Goal: Contribute content: Contribute content

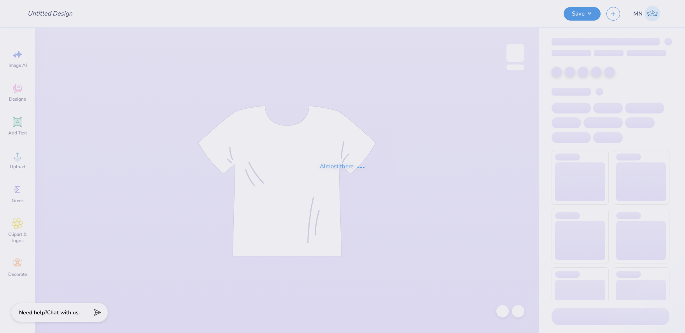
type input "Tan Eagle Tee/Sweatshirt"
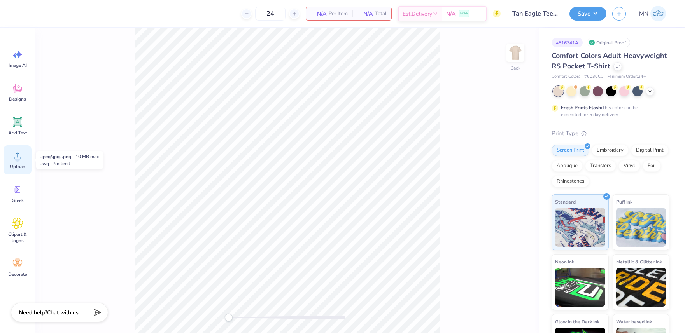
click at [11, 149] on div "Upload" at bounding box center [18, 160] width 28 height 29
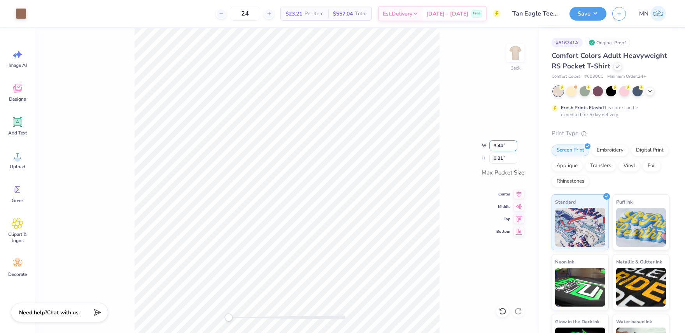
click at [496, 149] on input "3.44" at bounding box center [503, 145] width 28 height 11
type input "3.5"
click at [468, 153] on div "Back W 3.5 3.5 " H 0.81 0.81 " Max Pocket Size Center Middle Top Bottom" at bounding box center [287, 180] width 504 height 305
drag, startPoint x: 510, startPoint y: 58, endPoint x: 533, endPoint y: 183, distance: 126.6
click at [510, 58] on img at bounding box center [516, 53] width 16 height 16
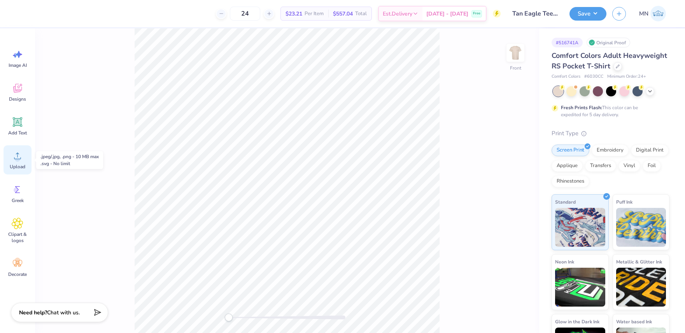
click at [19, 167] on span "Upload" at bounding box center [18, 167] width 16 height 6
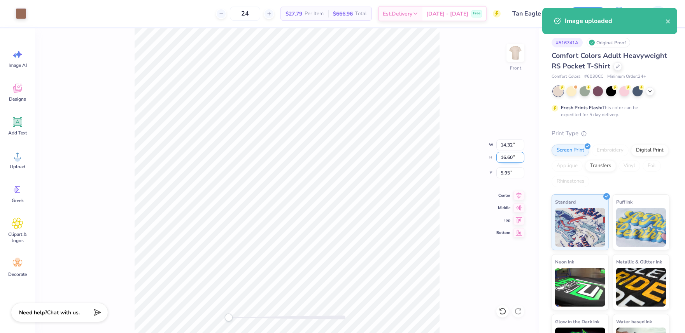
click at [509, 160] on input "16.60" at bounding box center [510, 157] width 28 height 11
type input "14.99"
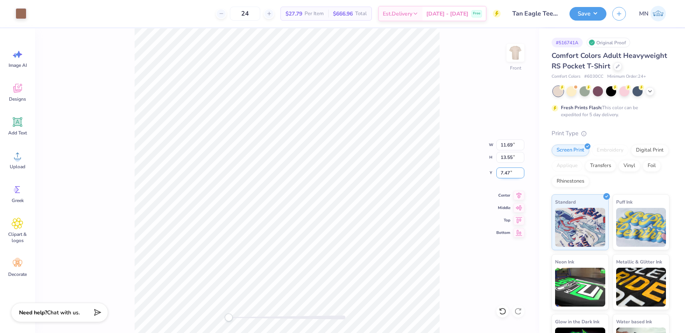
click at [508, 176] on input "7.47" at bounding box center [510, 173] width 28 height 11
click at [465, 168] on div "Front W 11.69 11.69 " H 13.55 13.55 " Y 7.47 7.47 " Center Middle Top Bottom" at bounding box center [287, 180] width 504 height 305
click at [510, 142] on input "12.94" at bounding box center [510, 145] width 28 height 11
type input "12.5"
click at [507, 146] on input "10.38" at bounding box center [510, 145] width 28 height 11
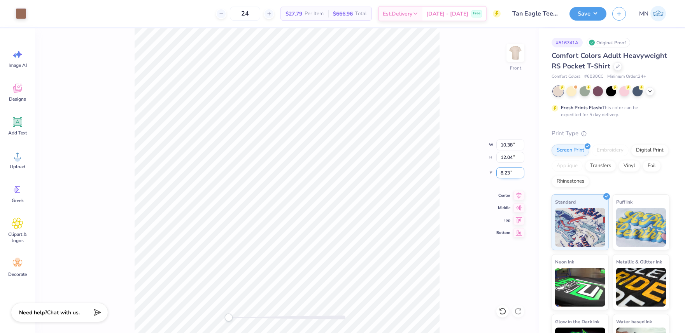
click at [510, 174] on input "8.23" at bounding box center [510, 173] width 28 height 11
click at [513, 145] on input "10.38" at bounding box center [510, 145] width 28 height 11
type input "12.5"
click at [510, 173] on input "7.00" at bounding box center [510, 173] width 28 height 11
type input "3"
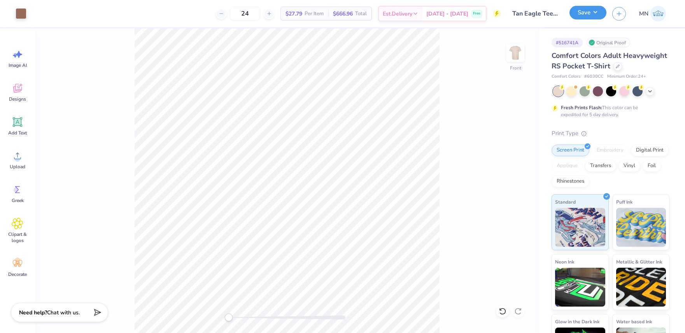
drag, startPoint x: 597, startPoint y: 11, endPoint x: 599, endPoint y: 19, distance: 7.6
click at [597, 12] on button "Save" at bounding box center [588, 13] width 37 height 14
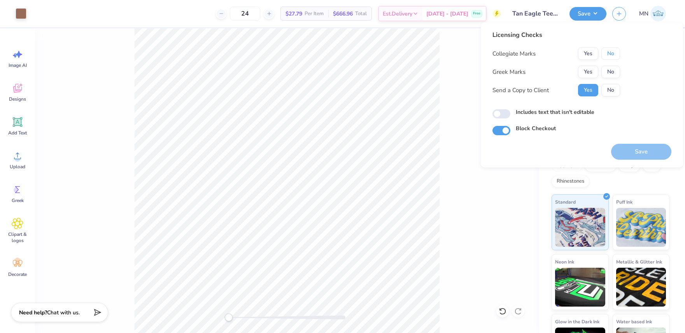
drag, startPoint x: 608, startPoint y: 53, endPoint x: 599, endPoint y: 65, distance: 14.4
click at [608, 53] on button "No" at bounding box center [610, 53] width 19 height 12
click at [592, 56] on button "Yes" at bounding box center [588, 53] width 20 height 12
click at [588, 71] on button "Yes" at bounding box center [588, 72] width 20 height 12
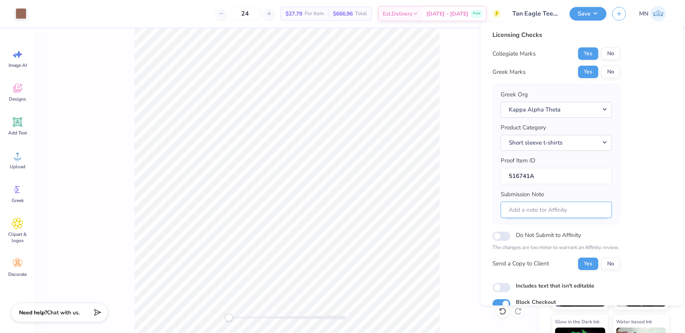
scroll to position [35, 0]
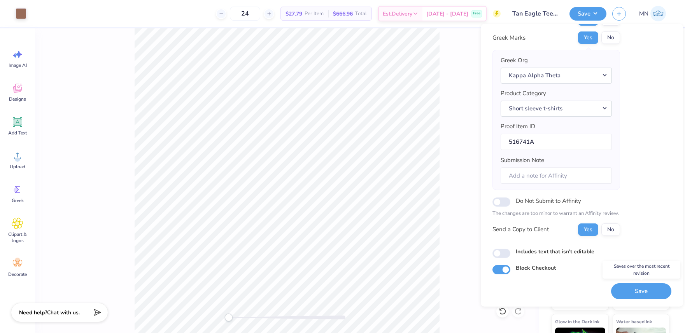
drag, startPoint x: 654, startPoint y: 292, endPoint x: 503, endPoint y: 217, distance: 167.6
click at [654, 291] on button "Save" at bounding box center [641, 292] width 60 height 16
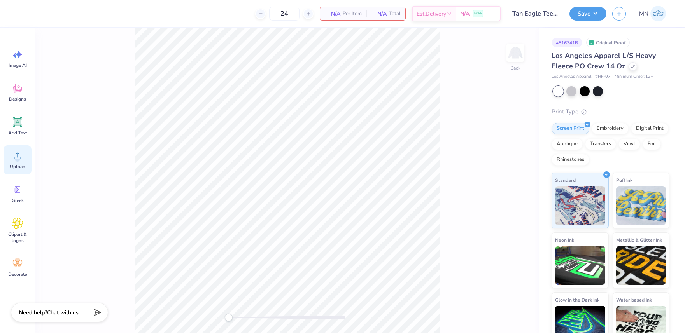
click at [21, 147] on div "Upload" at bounding box center [18, 160] width 28 height 29
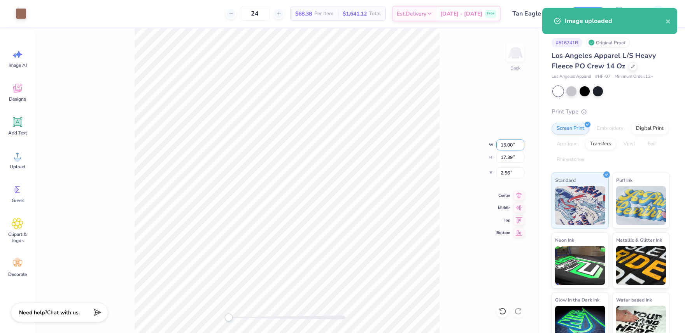
click at [514, 143] on input "15.00" at bounding box center [510, 145] width 28 height 11
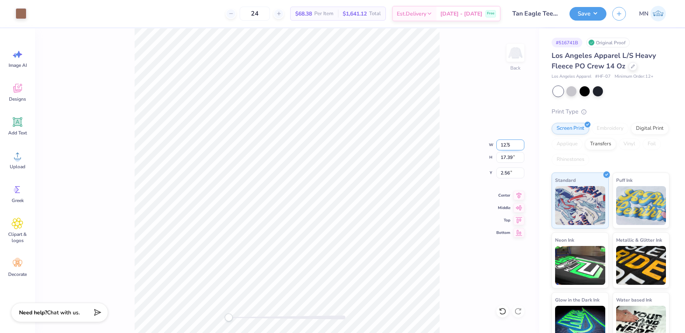
type input "12.5"
click at [507, 173] on input "4.00" at bounding box center [510, 173] width 28 height 11
type input "2"
drag, startPoint x: 589, startPoint y: 12, endPoint x: 595, endPoint y: 20, distance: 10.0
click at [589, 12] on button "Save" at bounding box center [588, 14] width 37 height 14
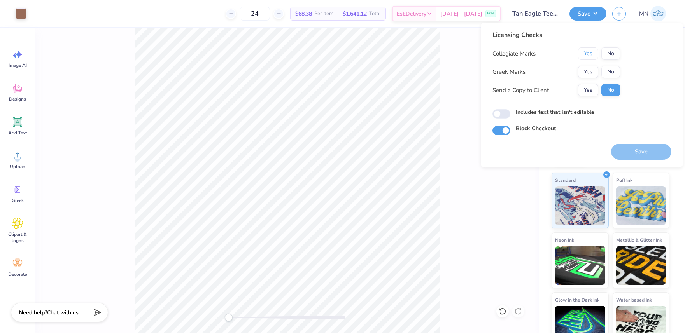
drag, startPoint x: 594, startPoint y: 55, endPoint x: 594, endPoint y: 60, distance: 5.1
click at [594, 57] on button "Yes" at bounding box center [588, 53] width 20 height 12
click at [592, 74] on button "Yes" at bounding box center [588, 72] width 20 height 12
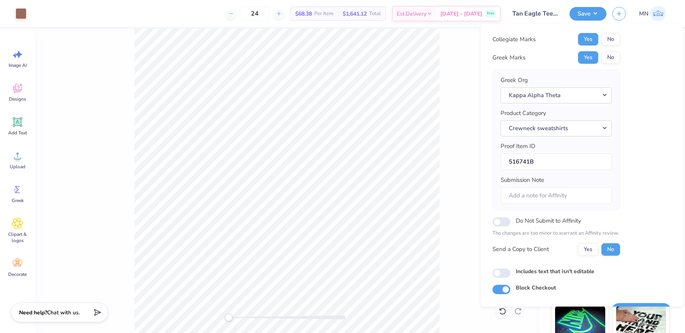
scroll to position [35, 0]
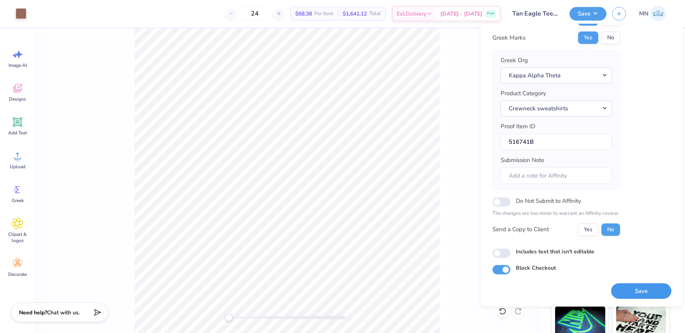
drag, startPoint x: 632, startPoint y: 290, endPoint x: 536, endPoint y: 200, distance: 132.1
click at [632, 290] on button "Save" at bounding box center [641, 292] width 60 height 16
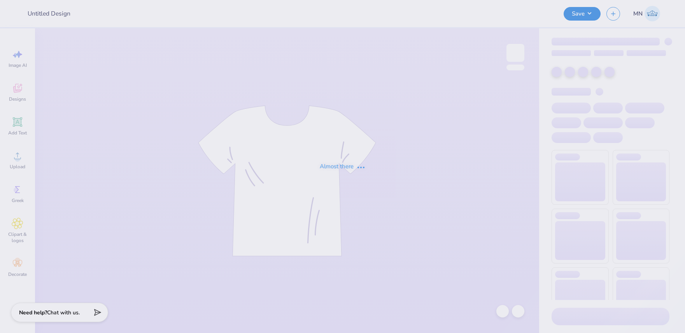
type input "Tan Eagle Tee/Sweatshirt"
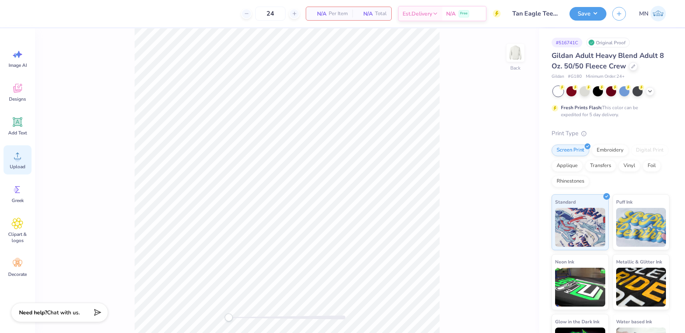
click at [23, 159] on icon at bounding box center [18, 156] width 12 height 12
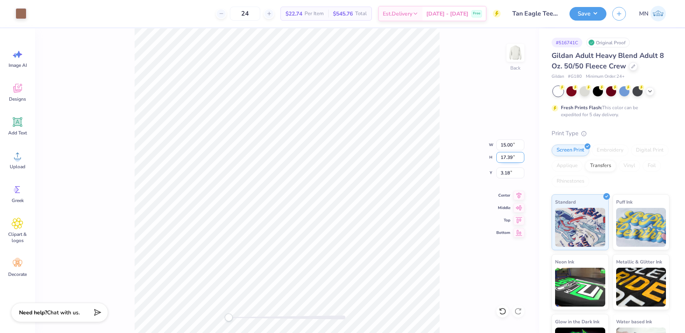
click at [513, 159] on input "17.39" at bounding box center [510, 157] width 28 height 11
click at [509, 144] on input "15.00" at bounding box center [510, 145] width 28 height 11
type input "12.5"
click at [507, 171] on input "4.63" at bounding box center [510, 173] width 28 height 11
type input "2"
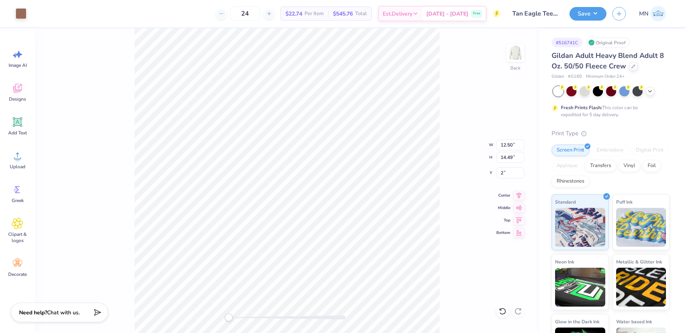
click at [461, 178] on div "Back W 12.50 12.50 " H 14.49 14.49 " Y 2 2 " Center Middle Top Bottom" at bounding box center [287, 180] width 504 height 305
drag, startPoint x: 582, startPoint y: 14, endPoint x: 583, endPoint y: 20, distance: 5.7
click at [582, 15] on button "Save" at bounding box center [588, 14] width 37 height 14
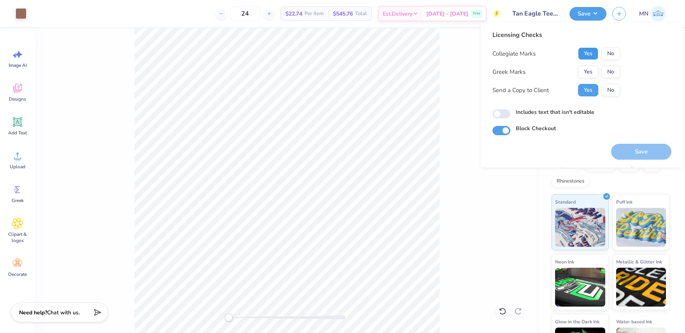
click at [596, 56] on button "Yes" at bounding box center [588, 53] width 20 height 12
click at [589, 72] on button "Yes" at bounding box center [588, 72] width 20 height 12
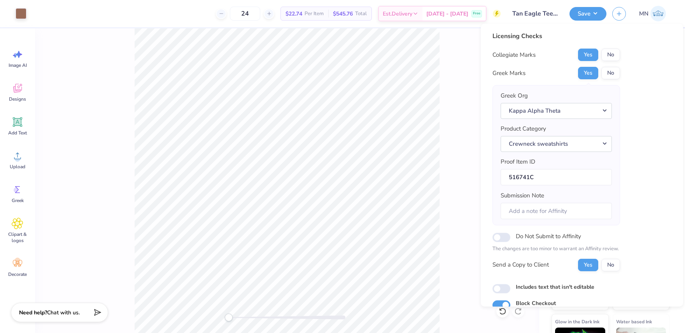
scroll to position [35, 0]
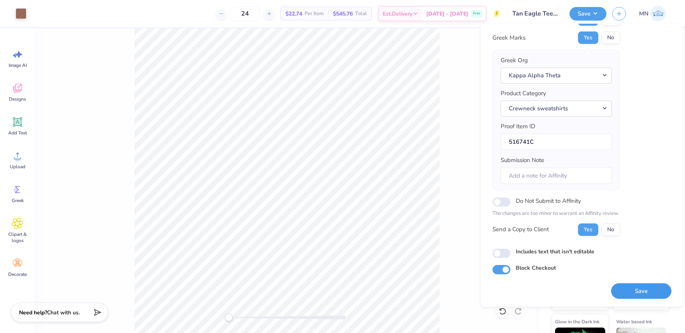
click at [635, 294] on button "Save" at bounding box center [641, 292] width 60 height 16
